Goal: Check status: Check status

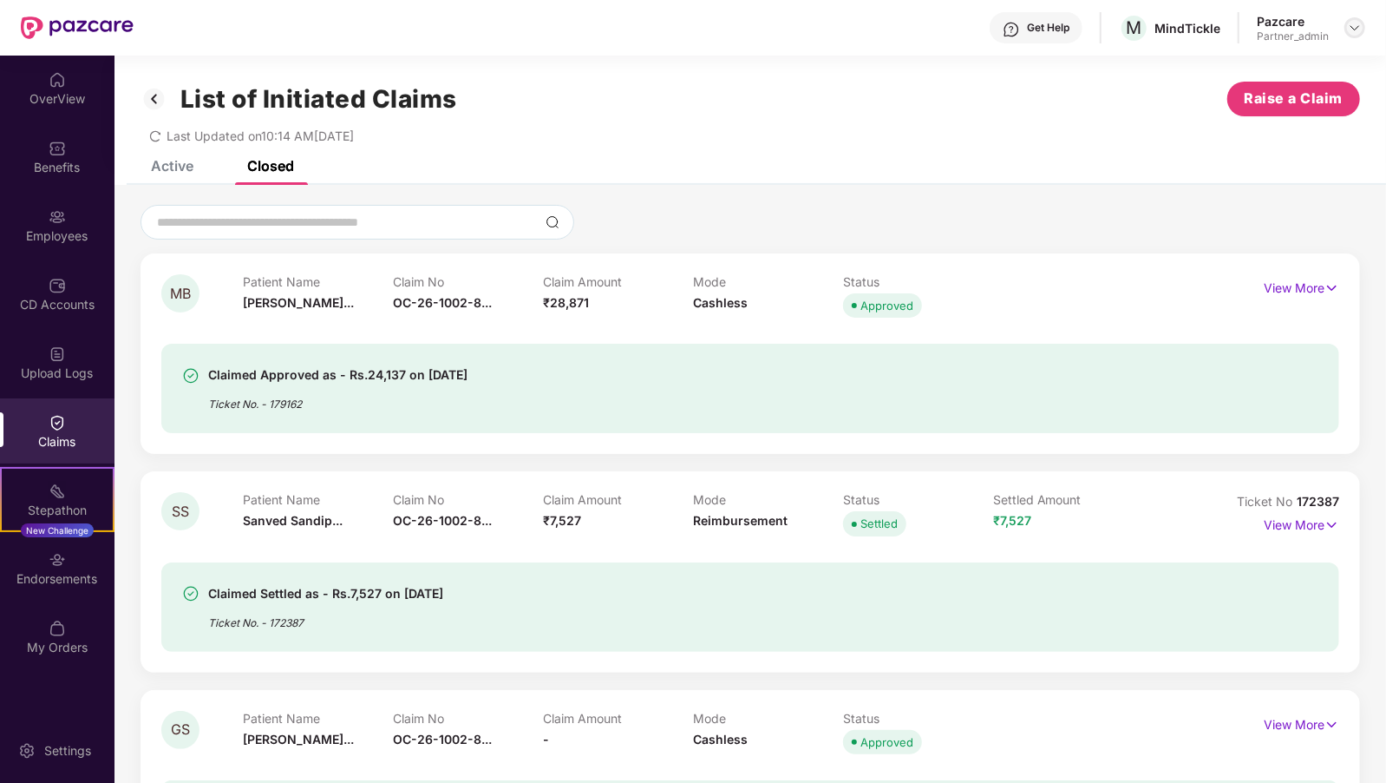
click at [1347, 22] on div at bounding box center [1355, 27] width 21 height 21
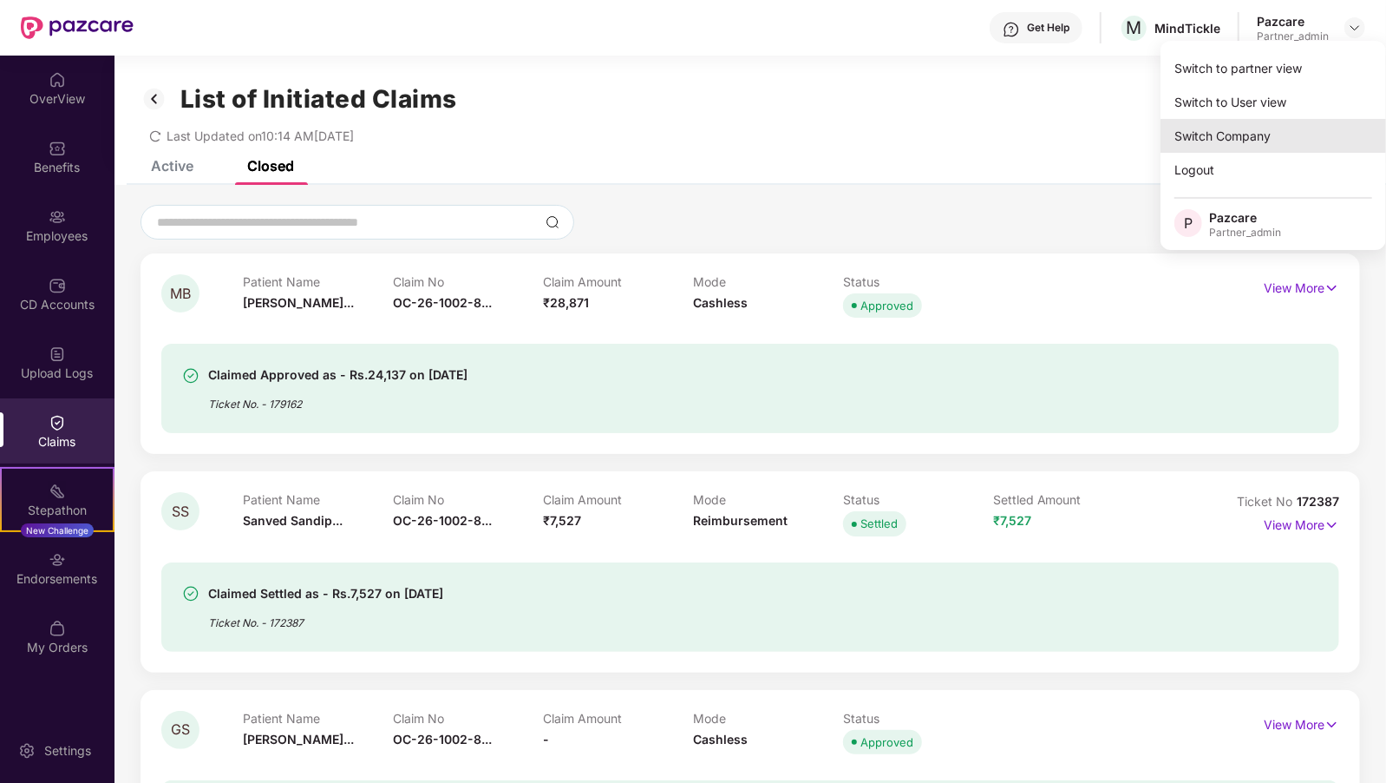
click at [1244, 133] on div "Switch Company" at bounding box center [1274, 136] width 226 height 34
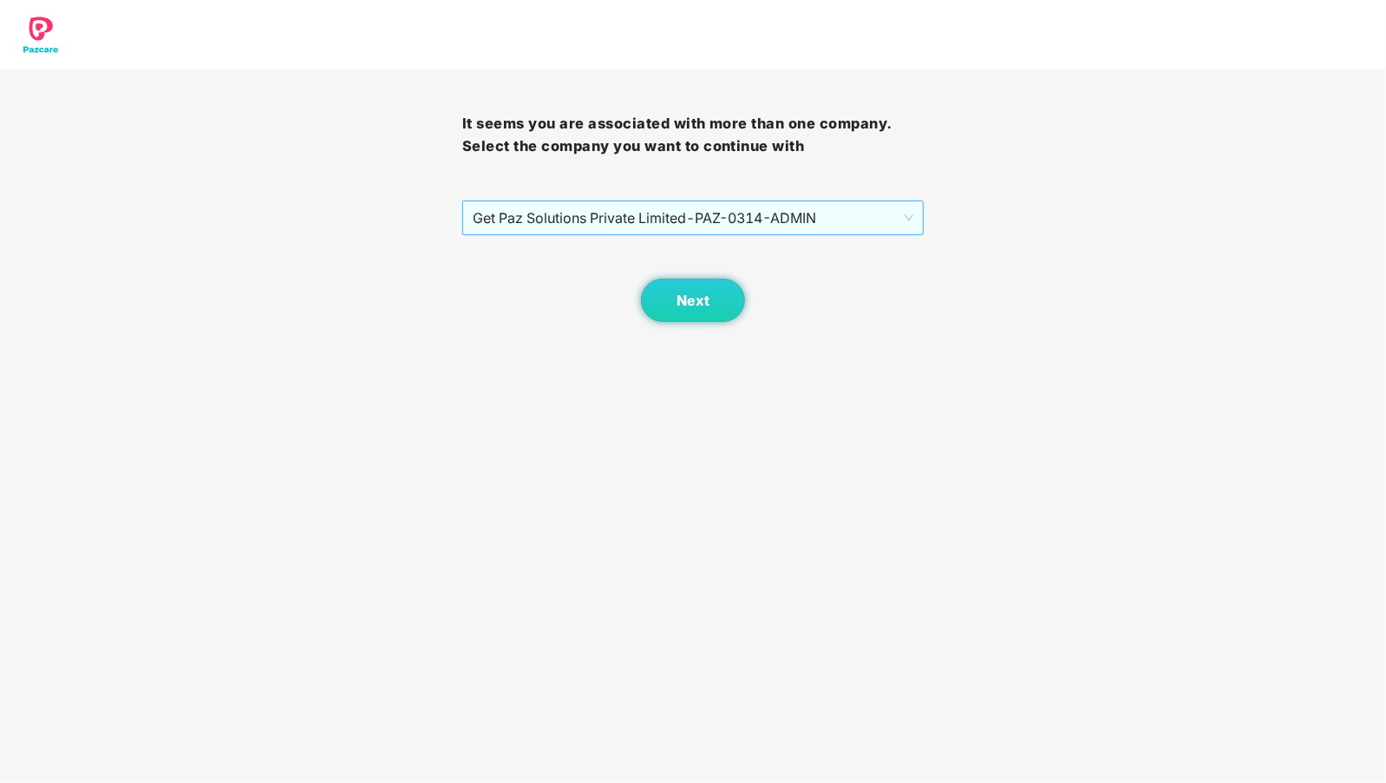
click at [568, 226] on span "Get Paz Solutions Private Limited - PAZ-0314 - ADMIN" at bounding box center [694, 217] width 442 height 33
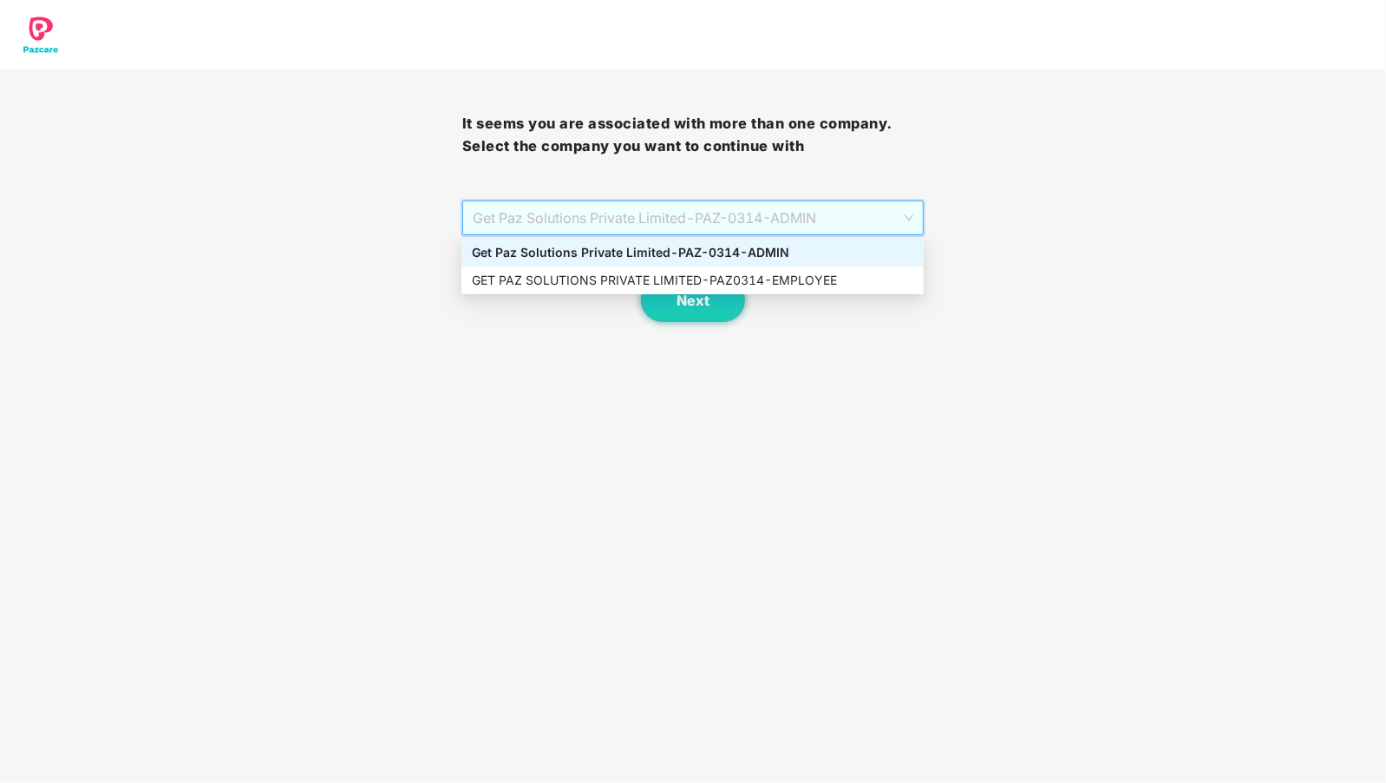
click at [321, 262] on div "It seems you are associated with more than one company. Select the company you …" at bounding box center [693, 161] width 1386 height 322
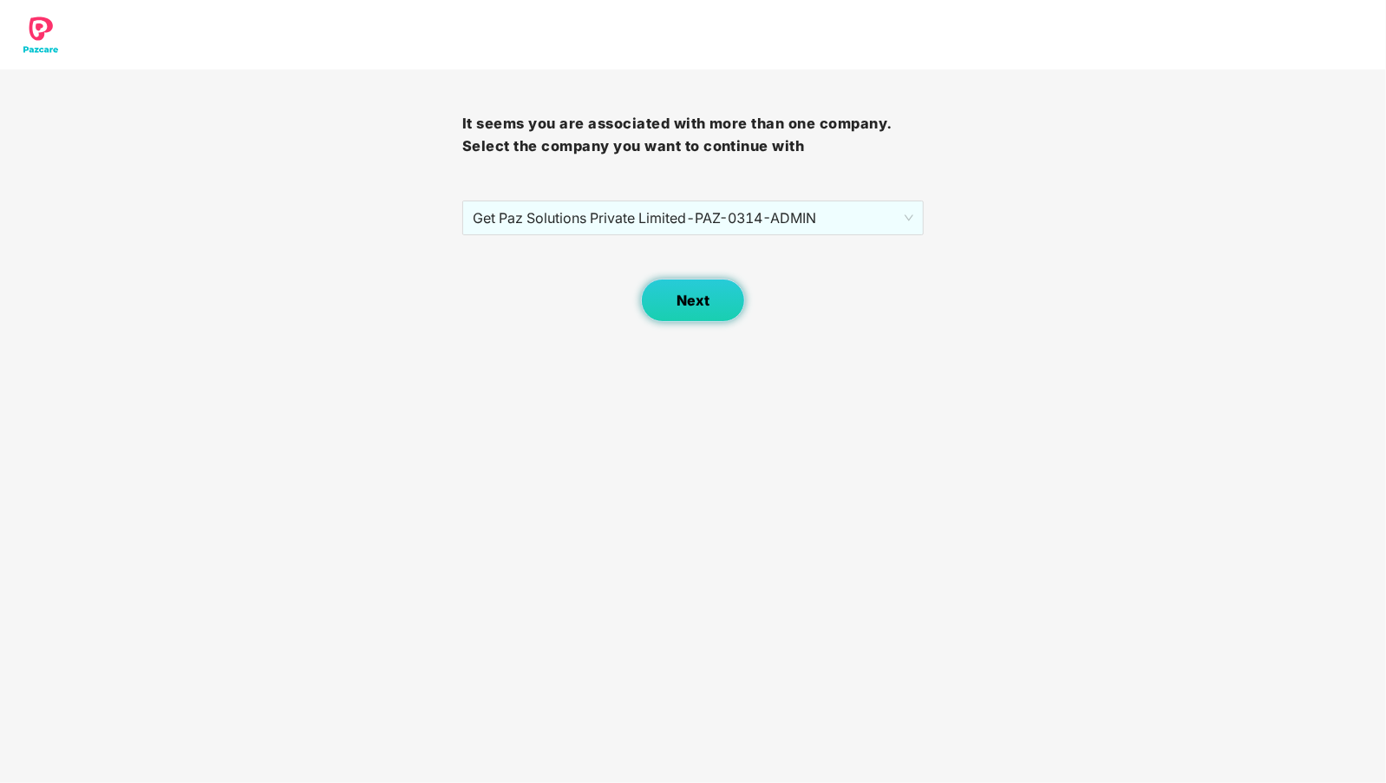
click at [679, 298] on span "Next" at bounding box center [693, 300] width 33 height 16
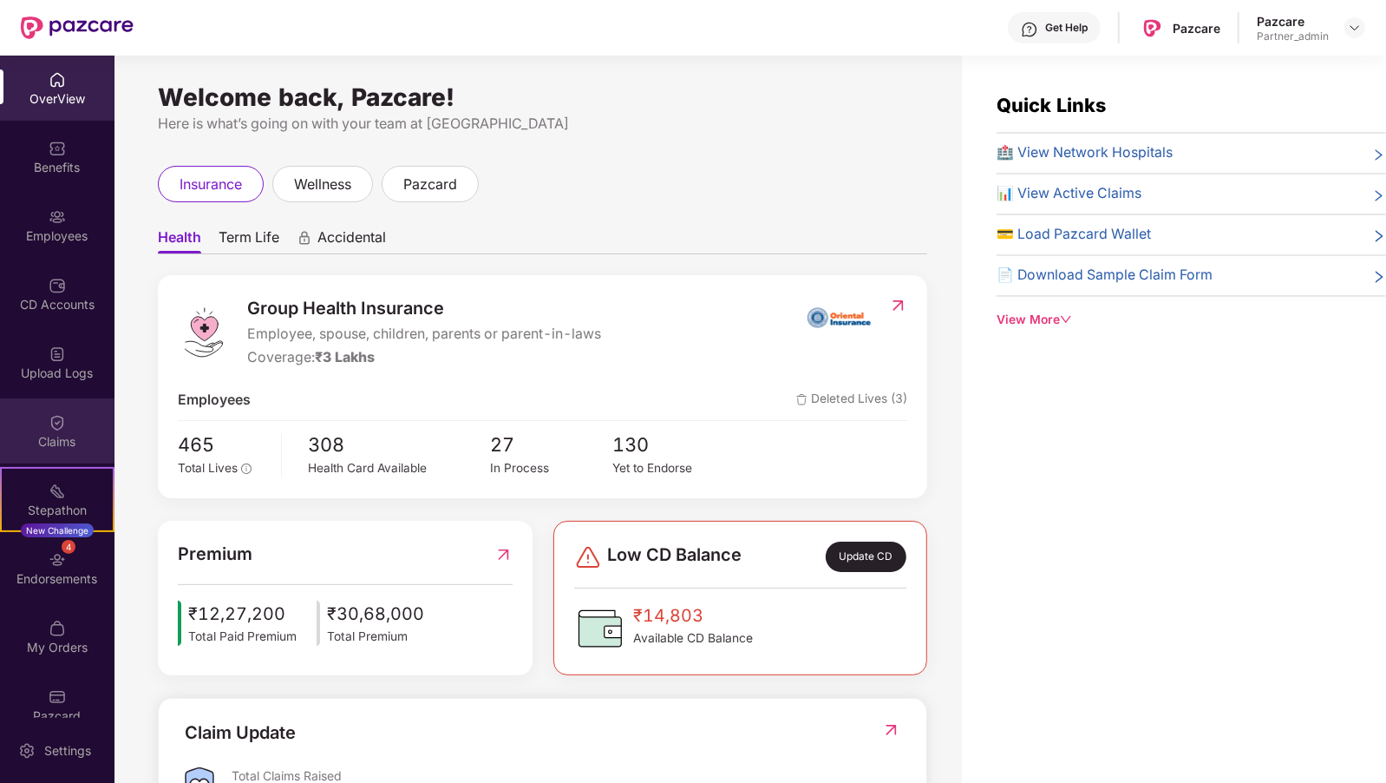
click at [29, 427] on div "Claims" at bounding box center [57, 430] width 115 height 65
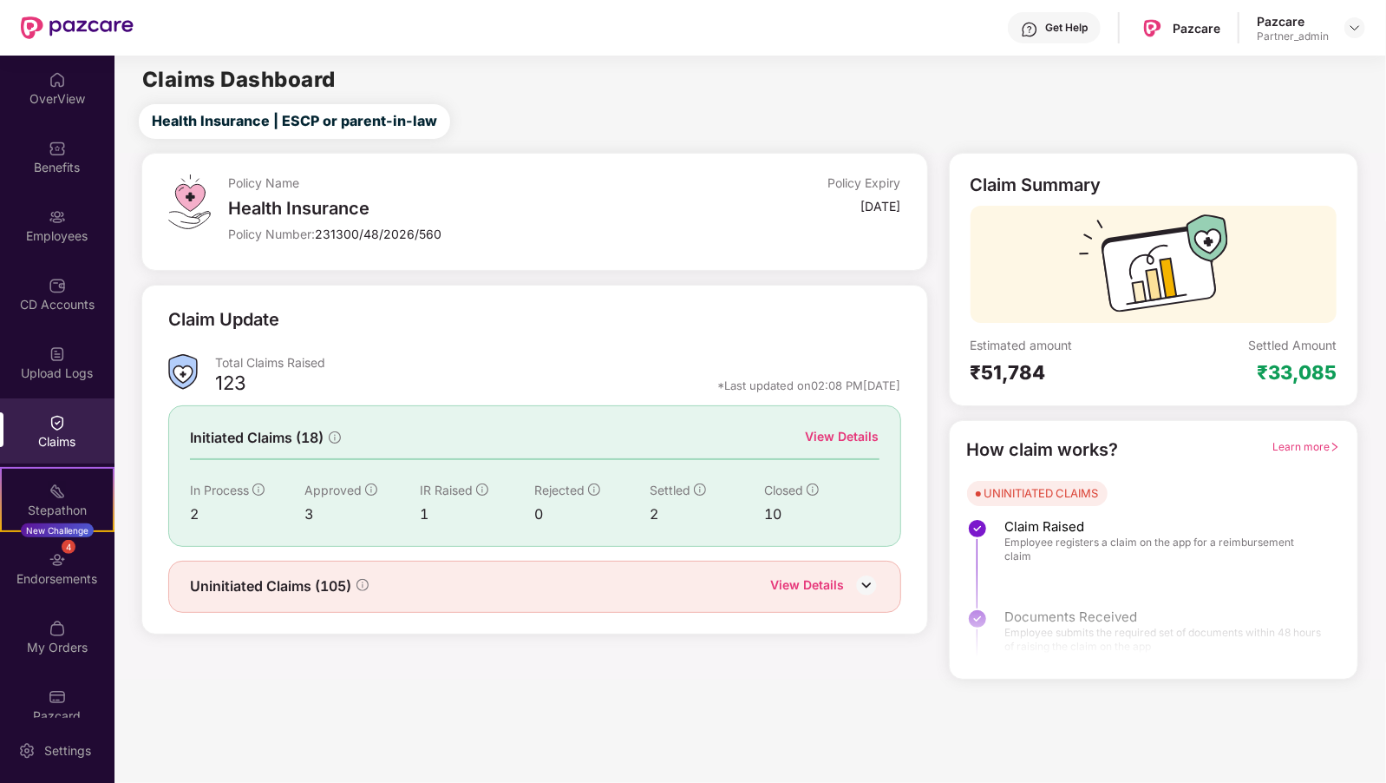
click at [829, 430] on div "View Details" at bounding box center [843, 436] width 74 height 19
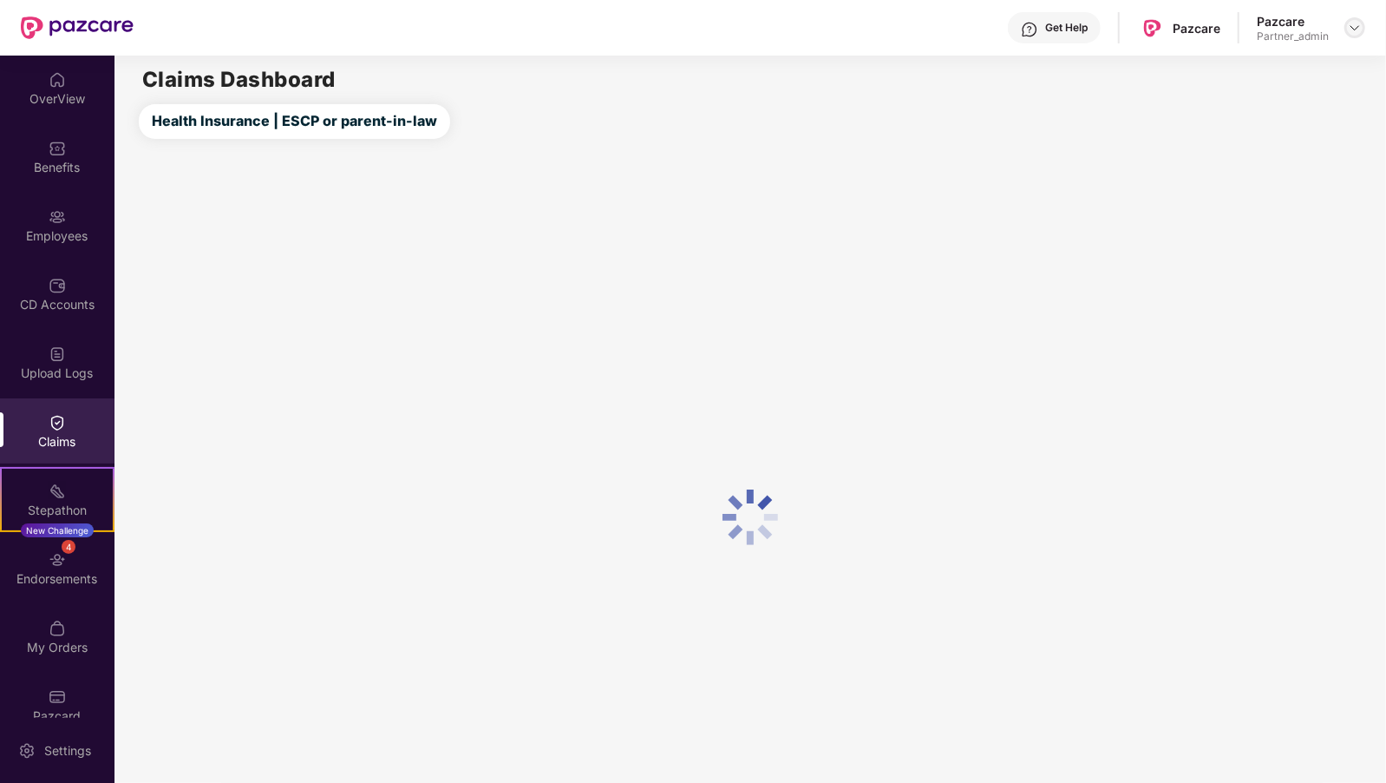
click at [1362, 27] on img at bounding box center [1355, 28] width 14 height 14
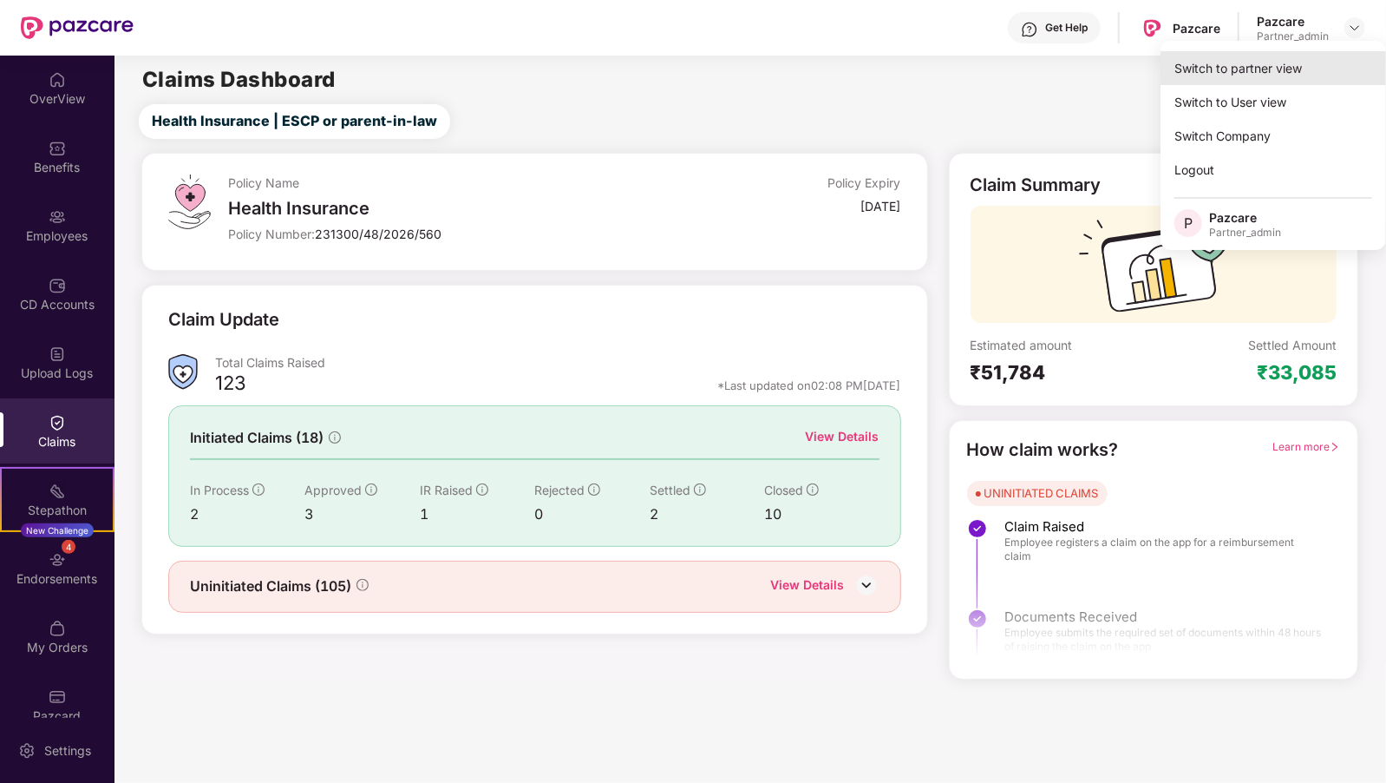
click at [1258, 69] on div "Switch to partner view" at bounding box center [1274, 68] width 226 height 34
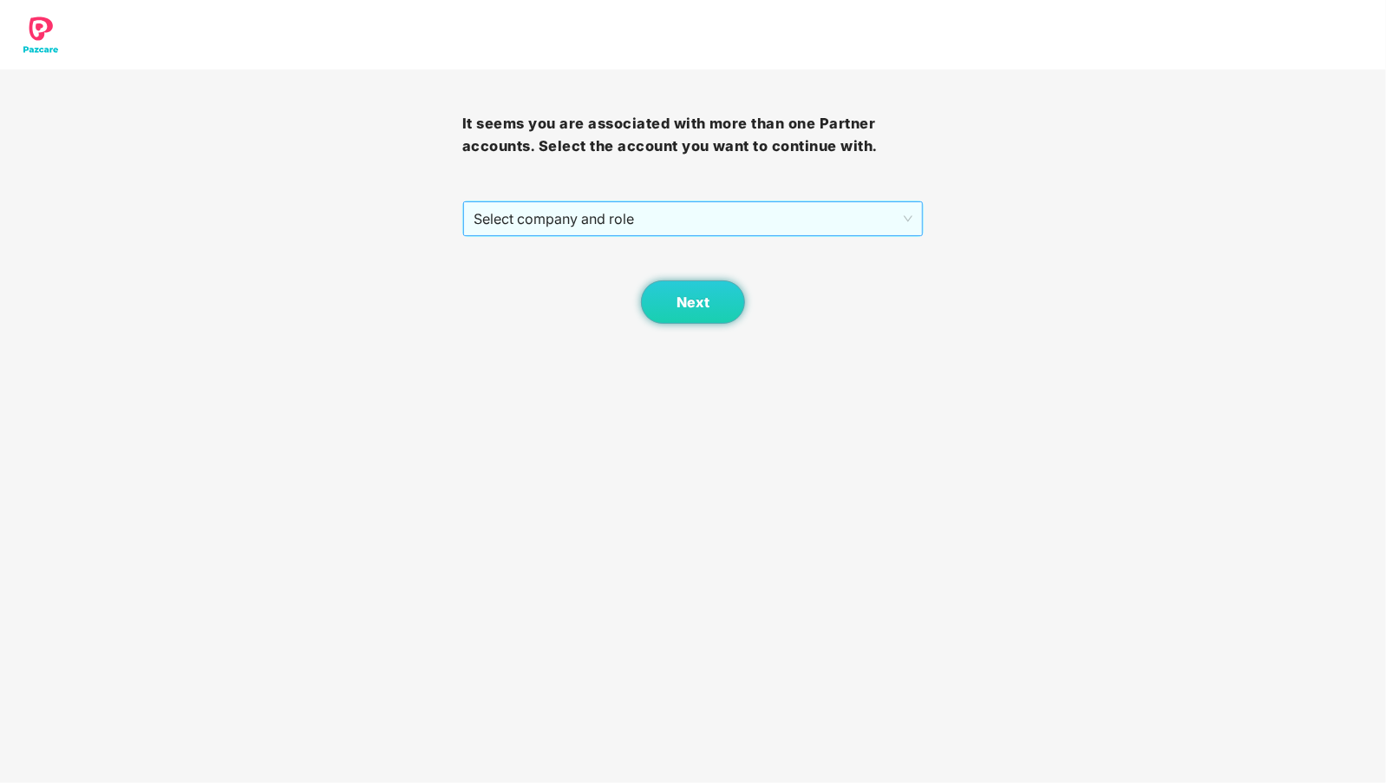
click at [686, 225] on span "Select company and role" at bounding box center [694, 218] width 440 height 33
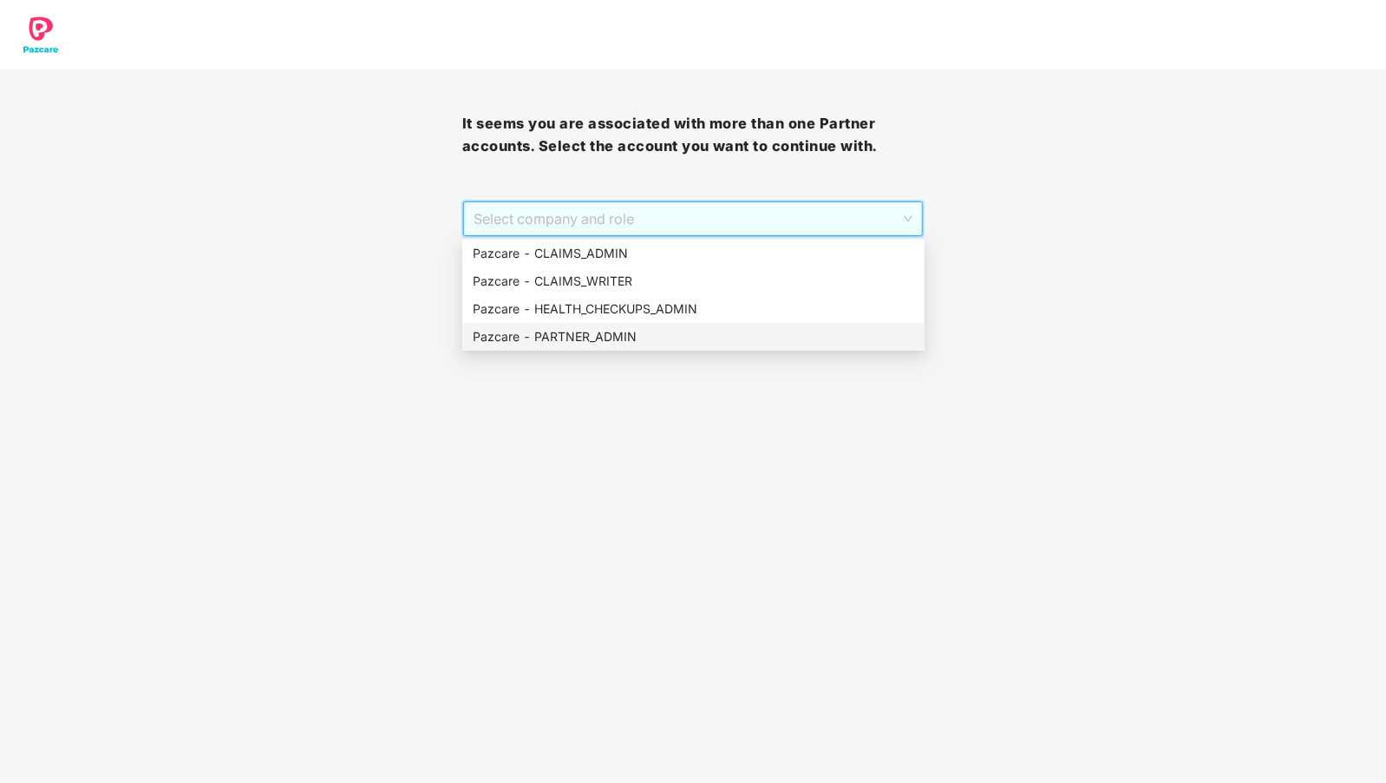
click at [658, 329] on div "Pazcare - PARTNER_ADMIN" at bounding box center [694, 336] width 442 height 19
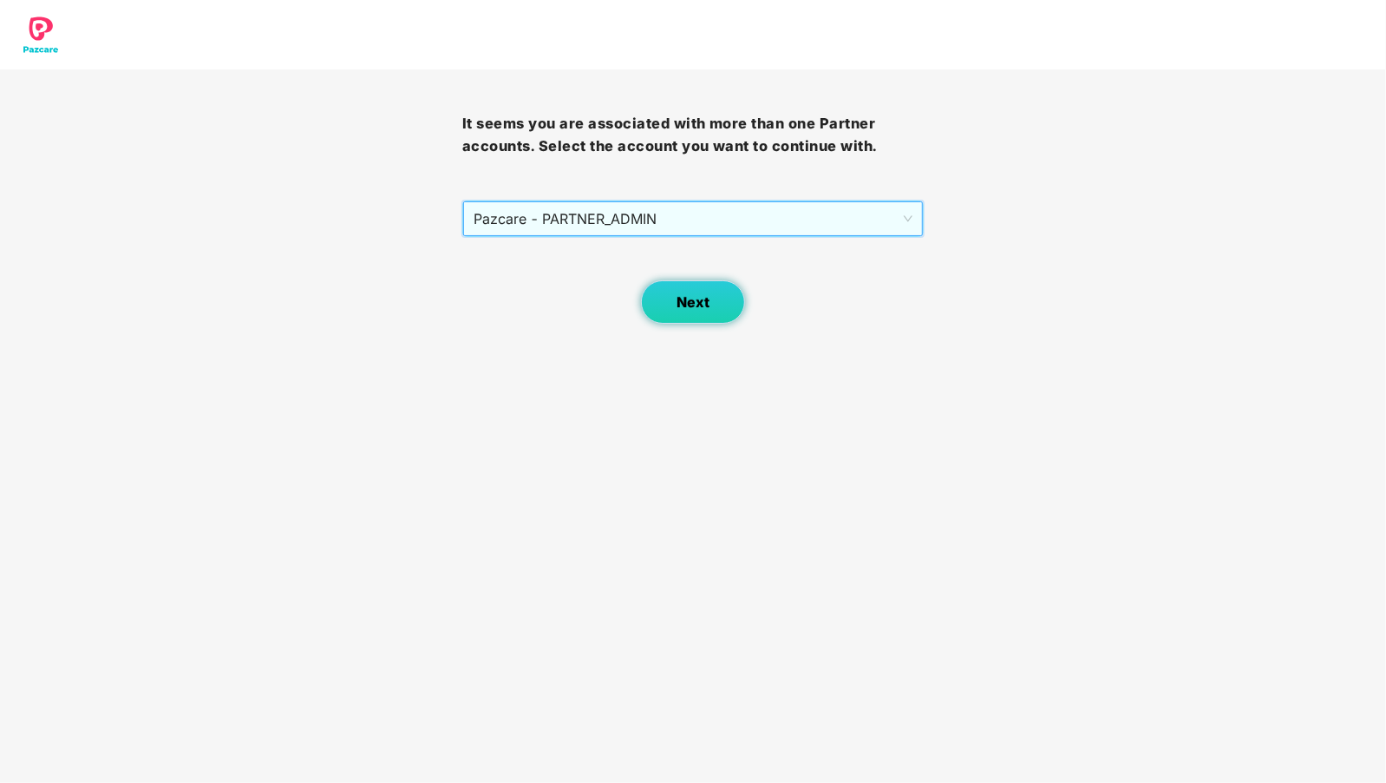
click at [686, 315] on button "Next" at bounding box center [693, 301] width 104 height 43
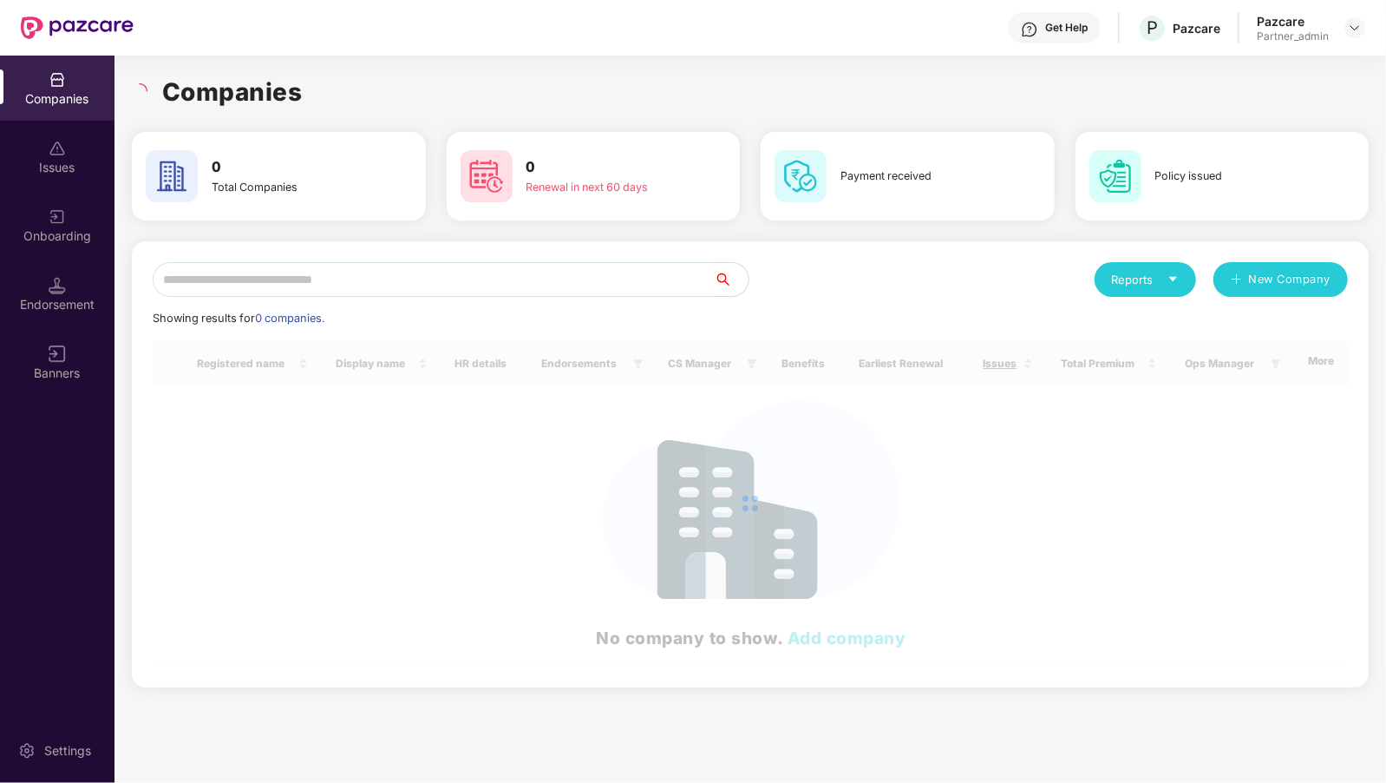
click at [356, 290] on input "text" at bounding box center [433, 279] width 561 height 35
type input "*"
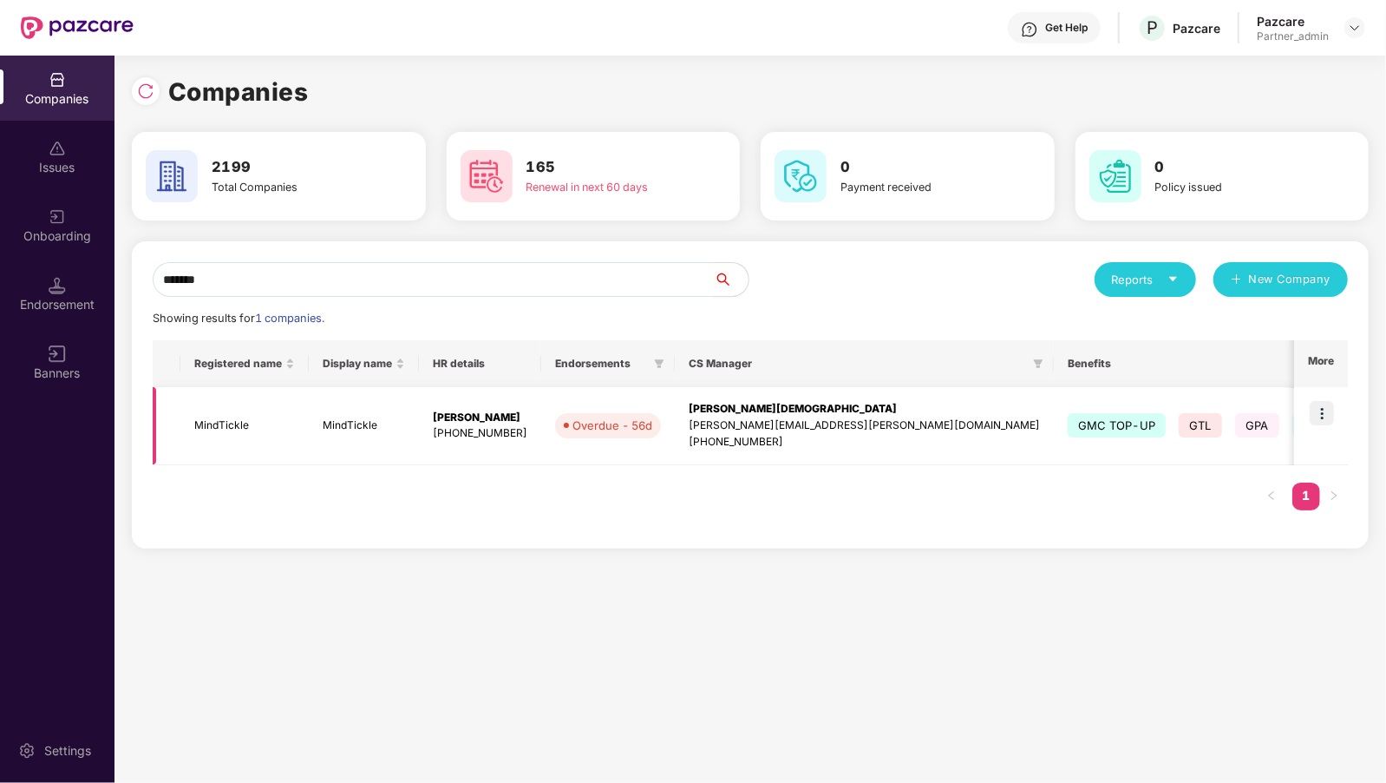
type input "*******"
click at [1326, 419] on img at bounding box center [1322, 413] width 24 height 24
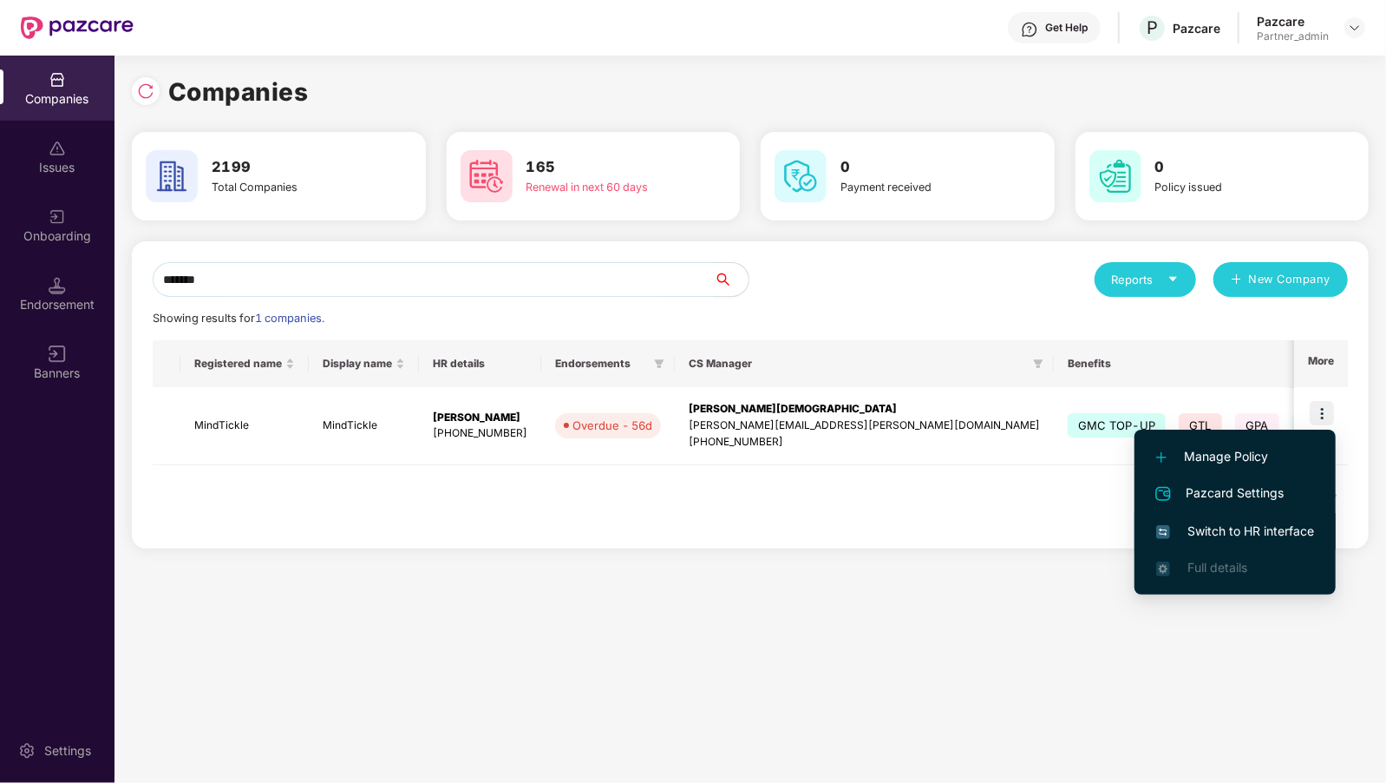
click at [1182, 531] on span "Switch to HR interface" at bounding box center [1235, 530] width 158 height 19
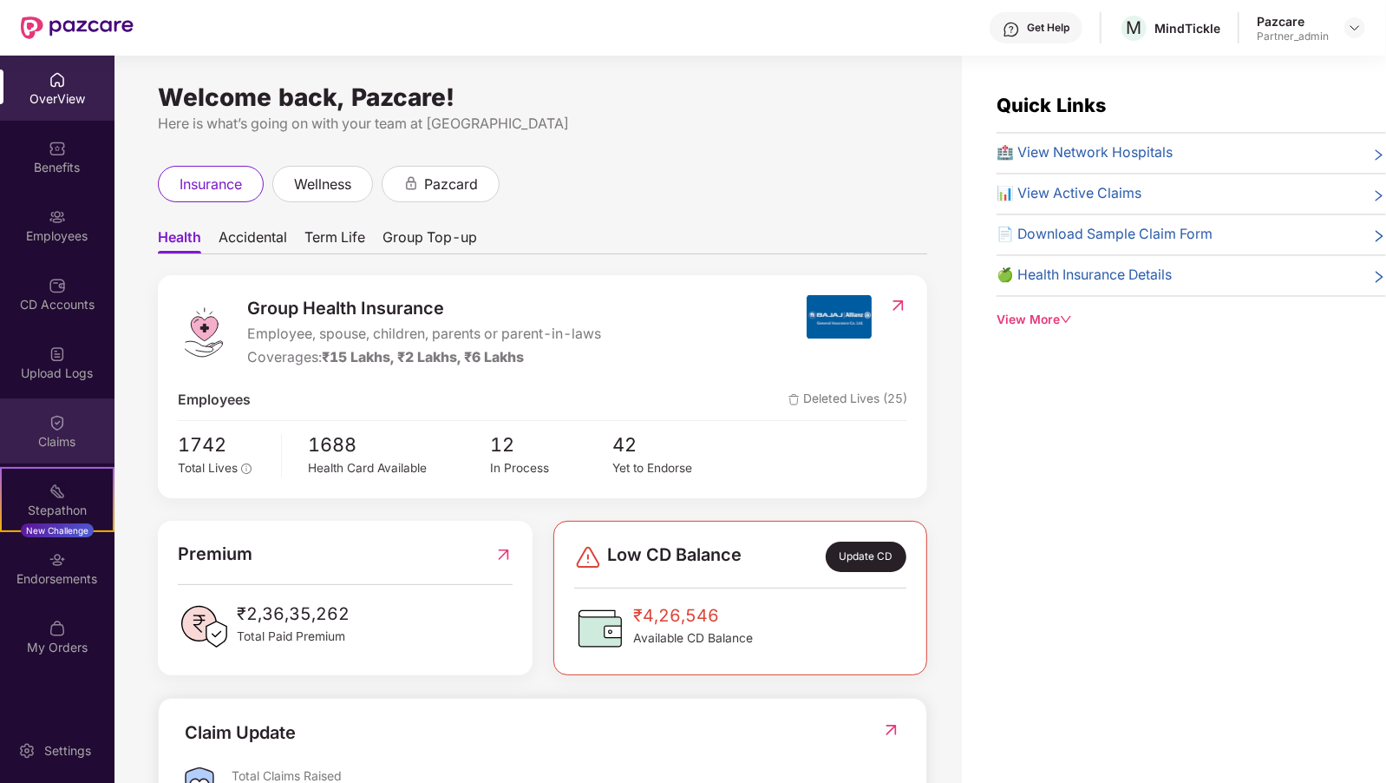
click at [75, 433] on div "Claims" at bounding box center [57, 441] width 115 height 17
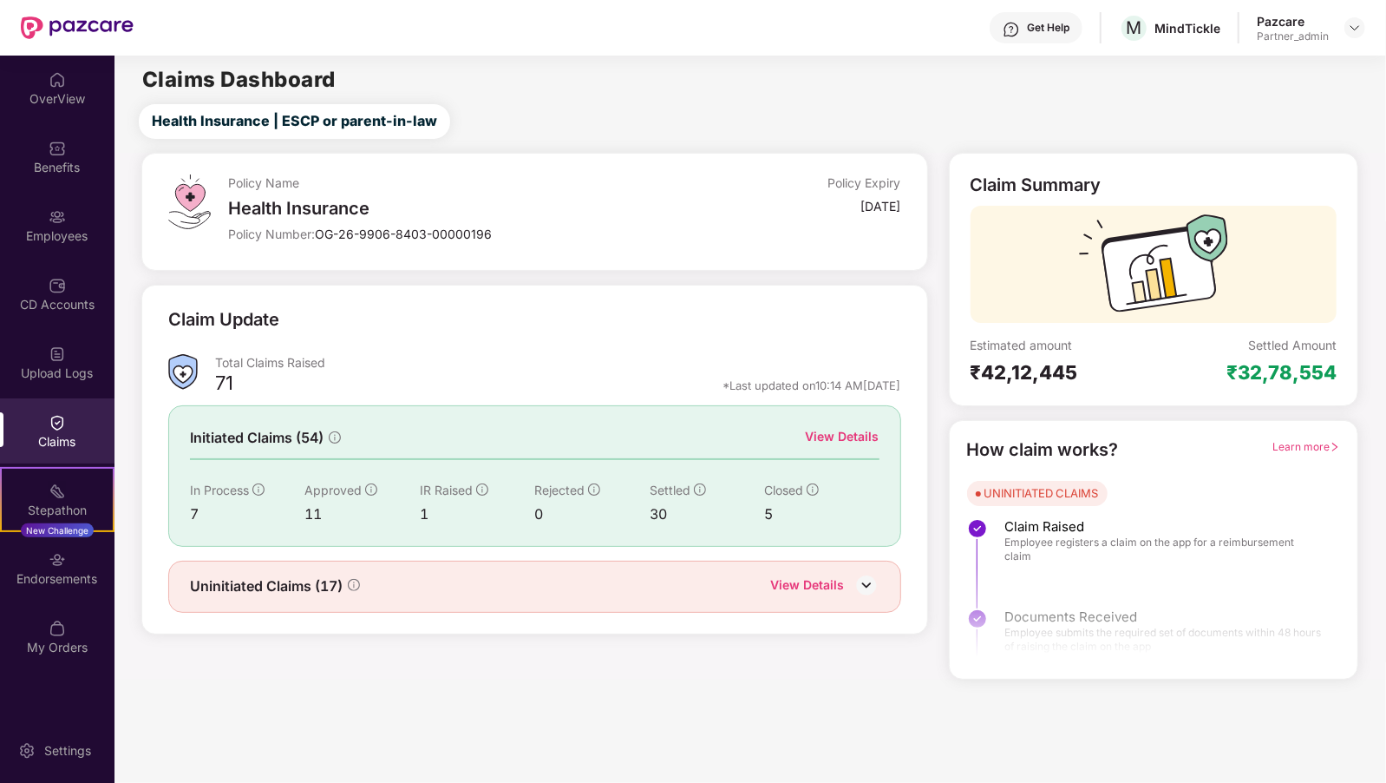
click at [818, 431] on div "View Details" at bounding box center [843, 436] width 74 height 19
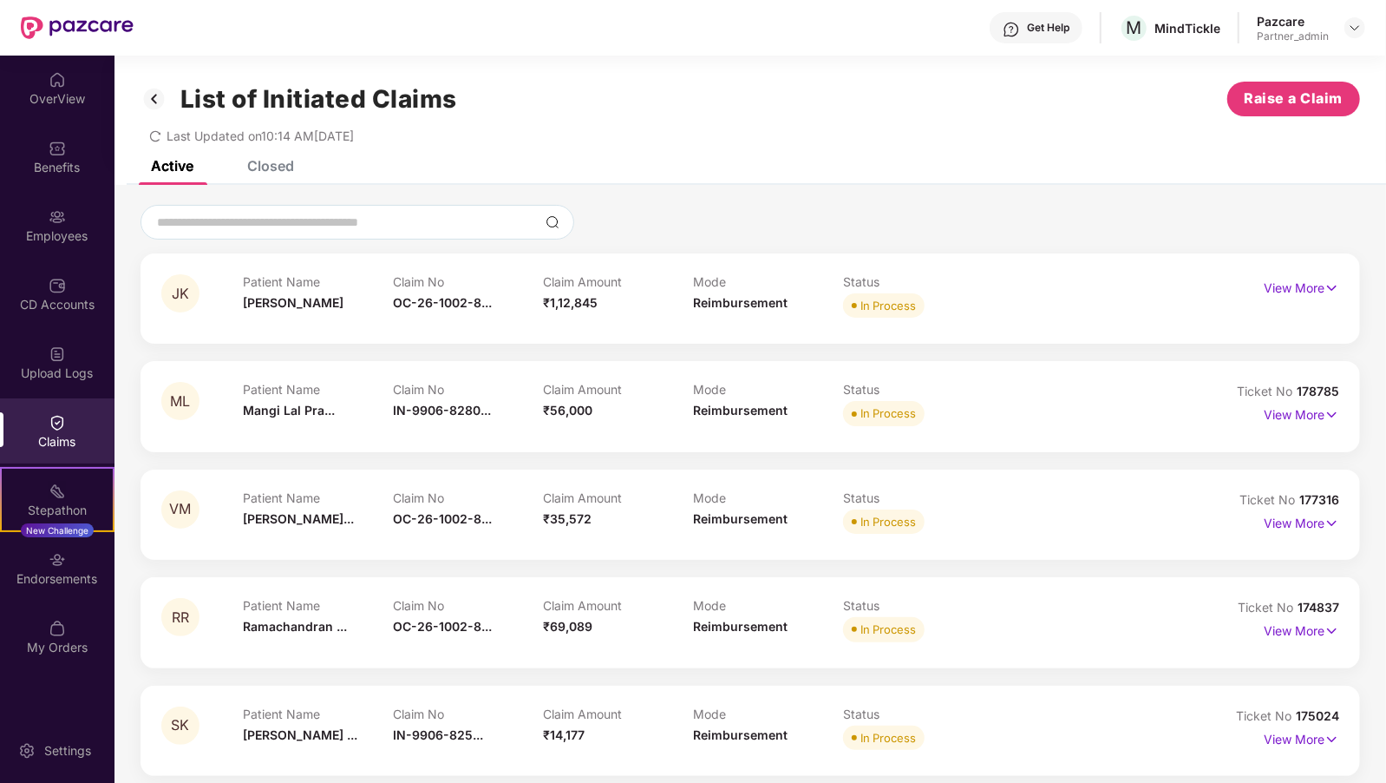
click at [265, 173] on div "Closed" at bounding box center [270, 165] width 47 height 17
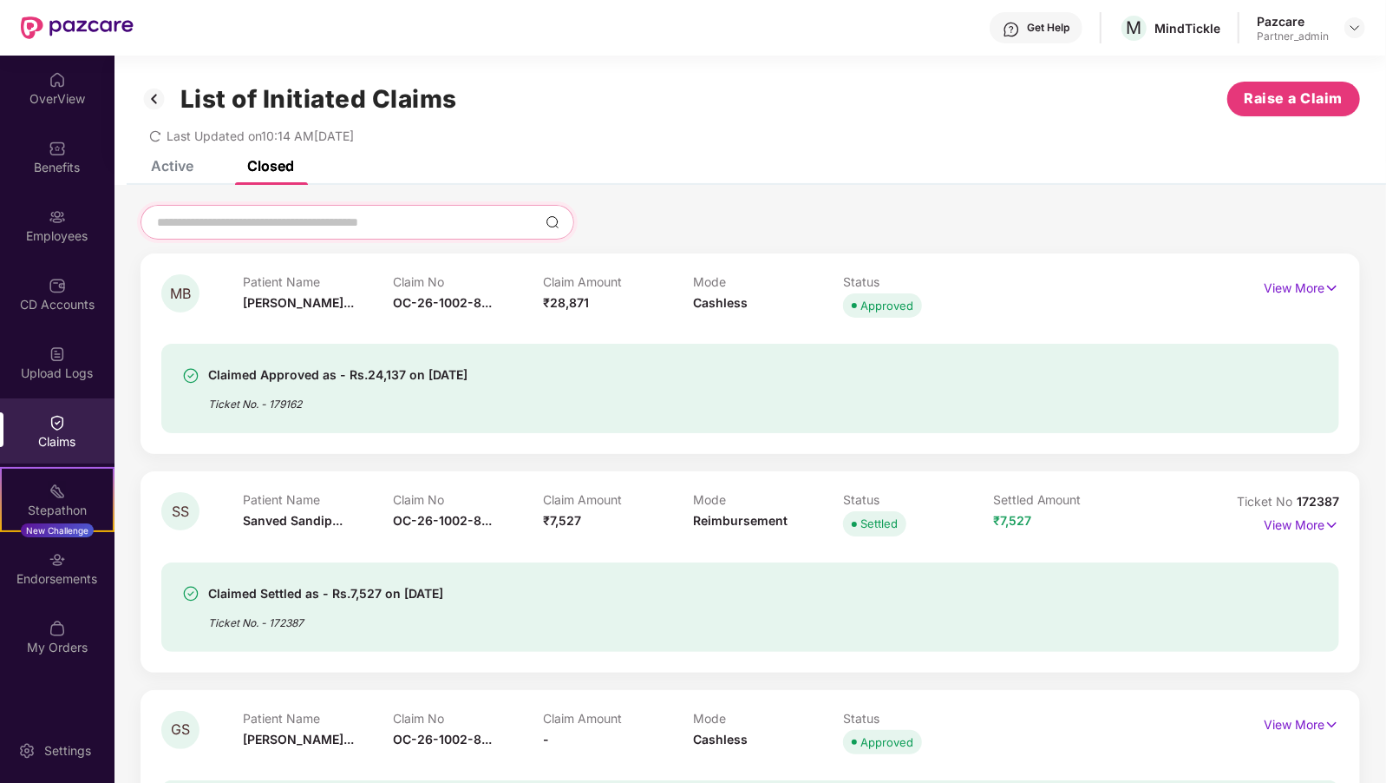
click at [244, 228] on input at bounding box center [346, 222] width 383 height 18
paste input "**********"
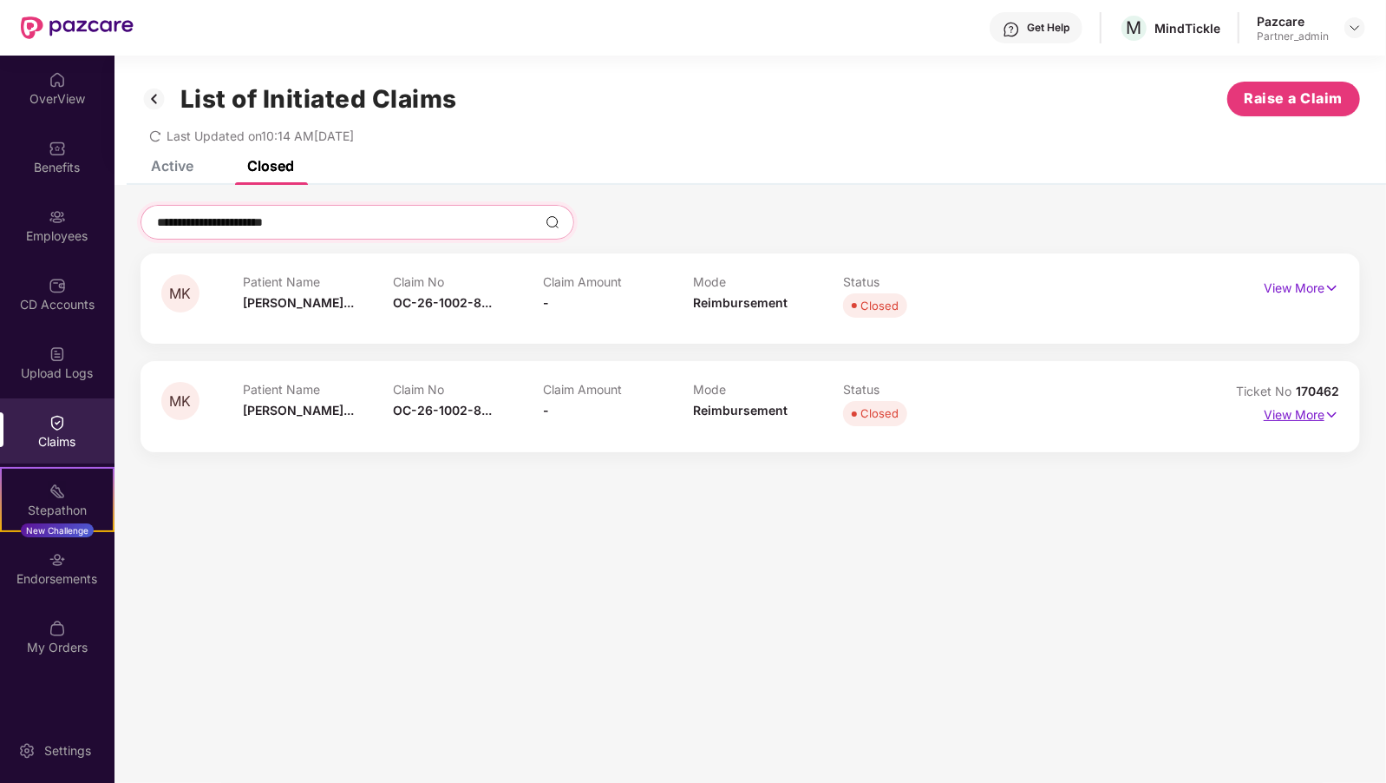
type input "**********"
click at [1294, 416] on p "View More" at bounding box center [1301, 412] width 75 height 23
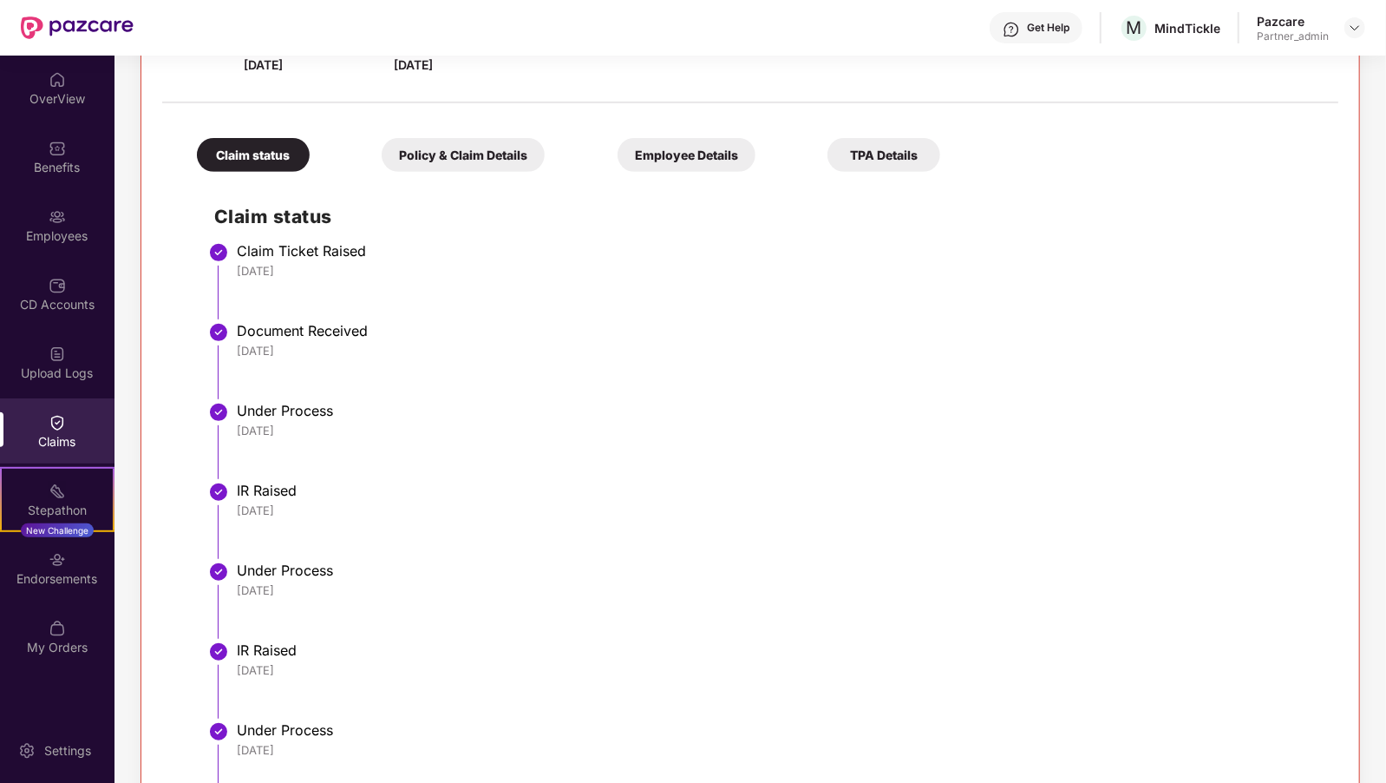
scroll to position [446, 0]
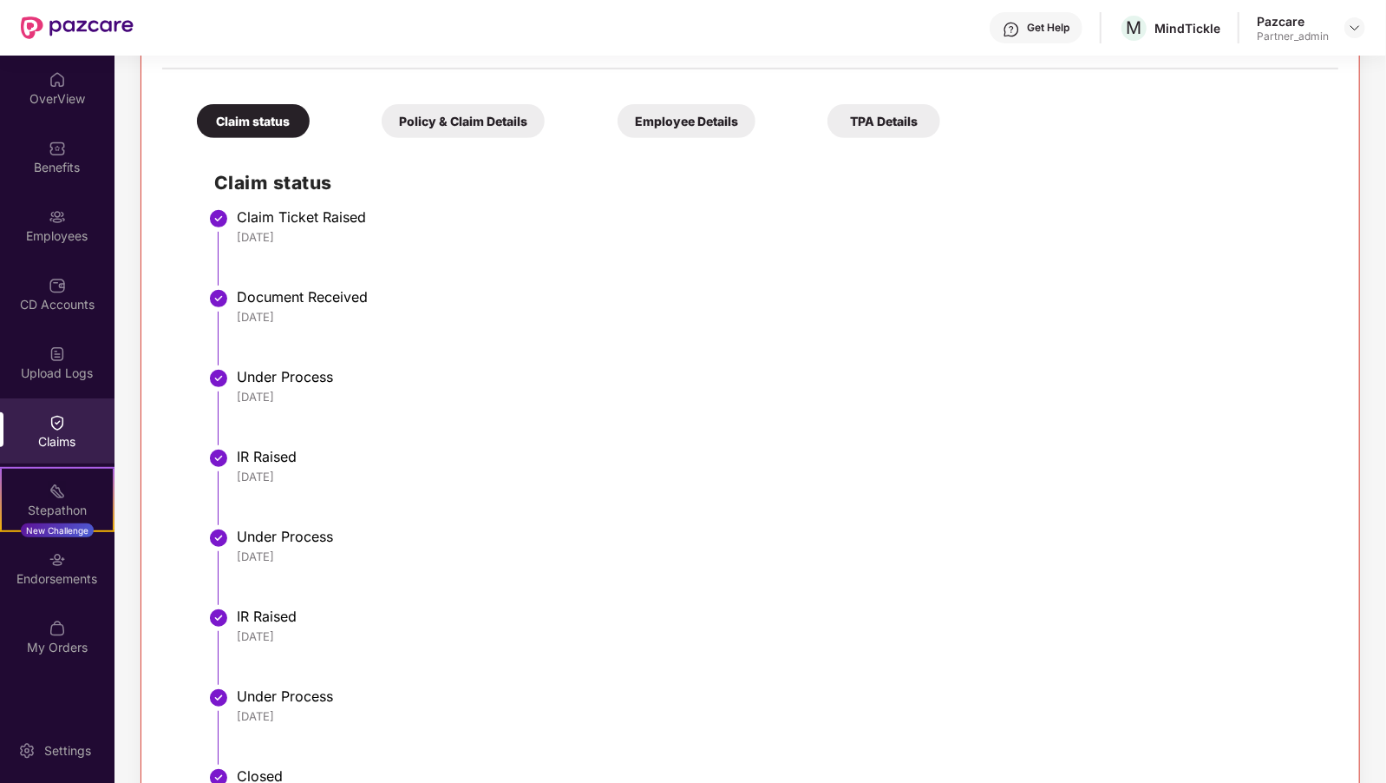
drag, startPoint x: 309, startPoint y: 391, endPoint x: 228, endPoint y: 311, distance: 114.1
click at [228, 311] on ul "Claim Ticket Raised [DATE] Document Received [DATE] Under Process [DATE] IR Rai…" at bounding box center [767, 514] width 1107 height 600
copy ul "[DATE] Under Process [DATE]"
